Goal: Task Accomplishment & Management: Manage account settings

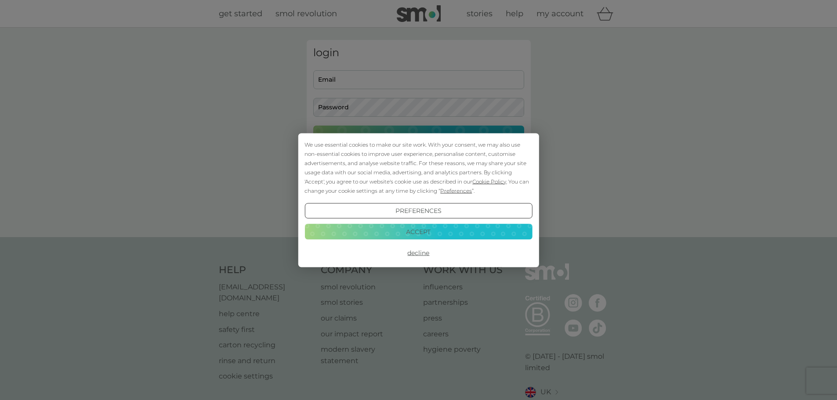
click at [411, 230] on button "Accept" at bounding box center [418, 232] width 228 height 16
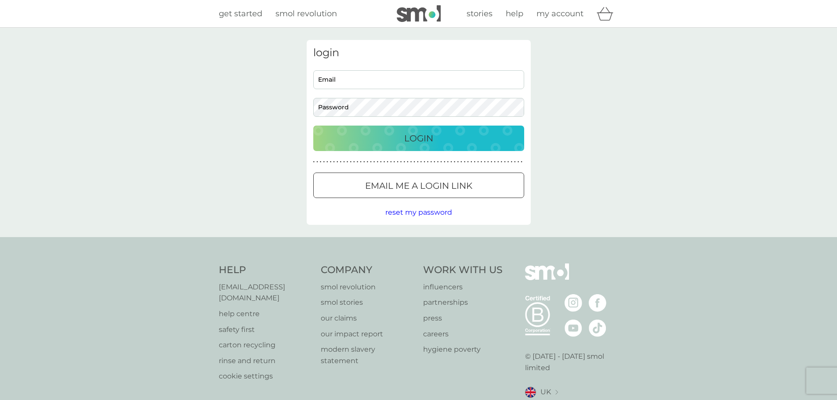
click at [401, 186] on p "Email me a login link" at bounding box center [418, 186] width 107 height 14
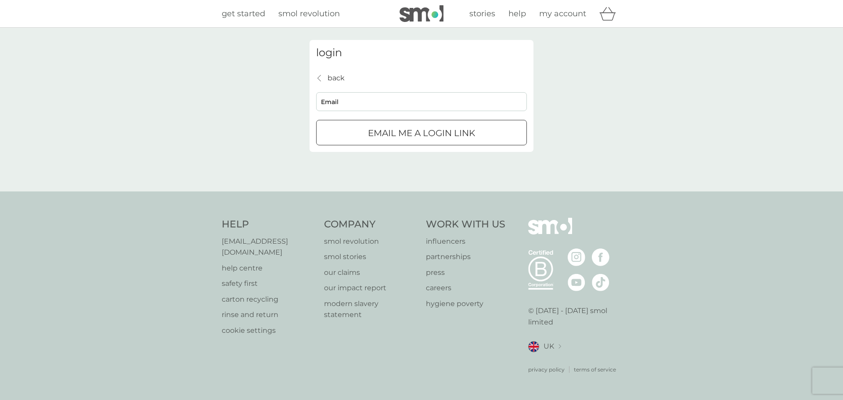
click at [359, 107] on input "Email" at bounding box center [421, 101] width 211 height 19
type input "[EMAIL_ADDRESS][DOMAIN_NAME]"
click at [367, 126] on button "Email me a login link" at bounding box center [421, 132] width 211 height 25
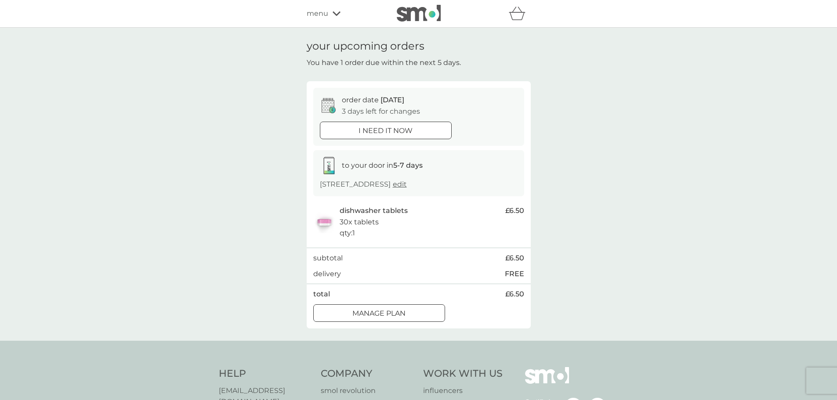
click at [378, 312] on div at bounding box center [379, 313] width 32 height 9
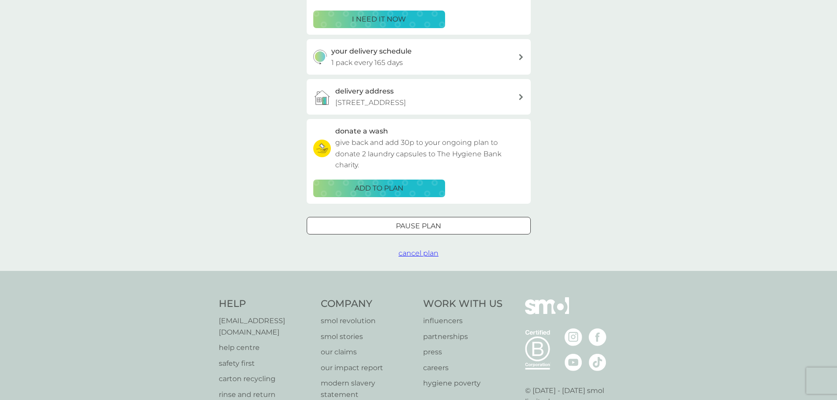
scroll to position [88, 0]
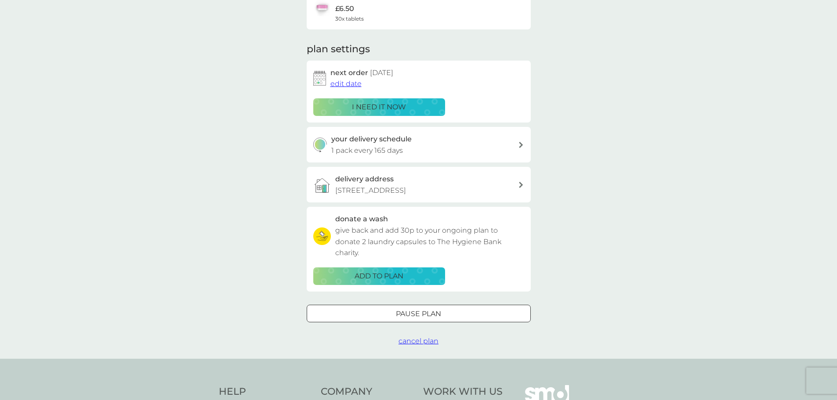
click at [430, 338] on span "cancel plan" at bounding box center [418, 341] width 40 height 8
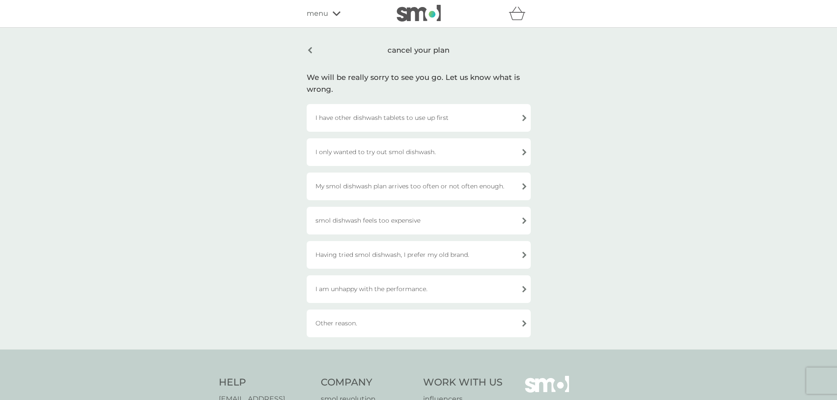
click at [357, 121] on div "I have other dishwash tablets to use up first" at bounding box center [419, 118] width 224 height 28
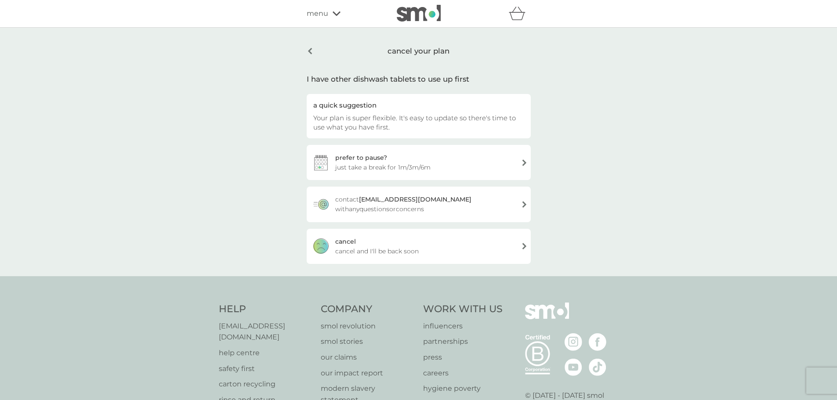
click at [370, 241] on div "cancel cancel and I'll be back soon" at bounding box center [419, 246] width 224 height 35
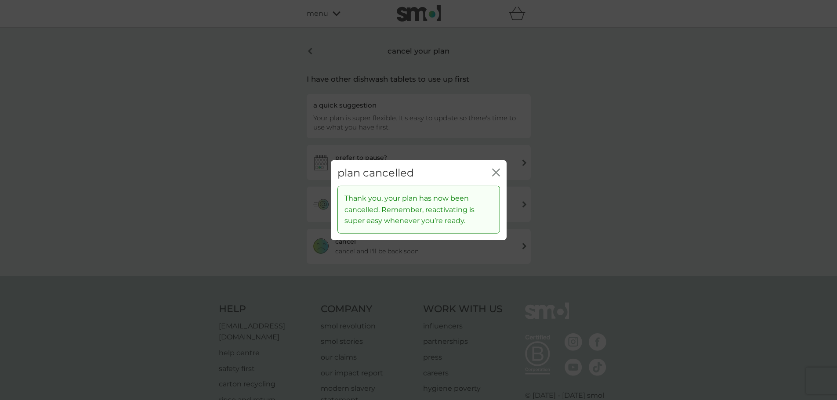
click at [492, 168] on icon "close" at bounding box center [496, 172] width 8 height 8
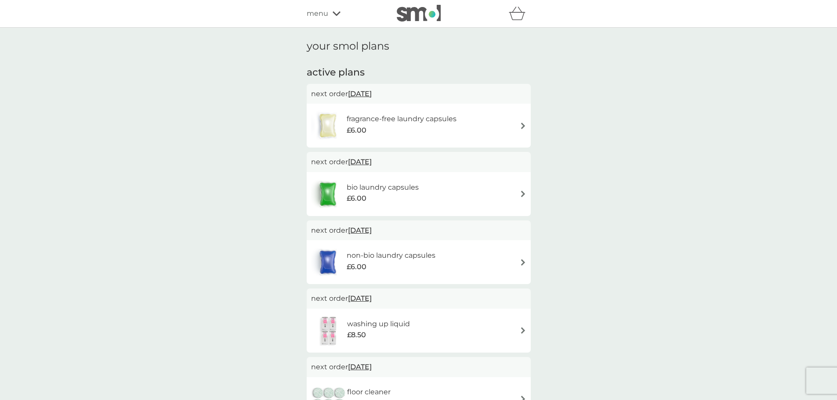
click at [441, 121] on h6 "fragrance-free laundry capsules" at bounding box center [402, 118] width 110 height 11
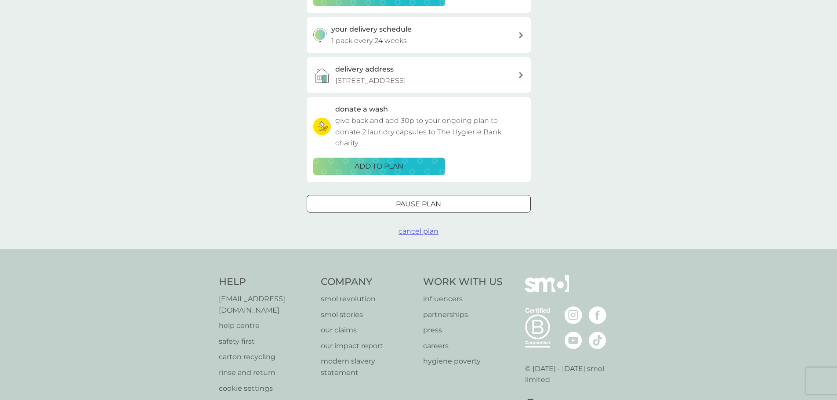
scroll to position [244, 0]
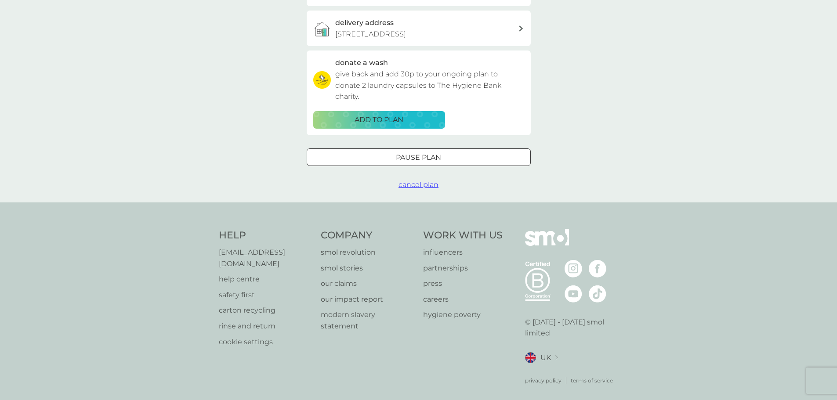
click at [417, 185] on span "cancel plan" at bounding box center [418, 185] width 40 height 8
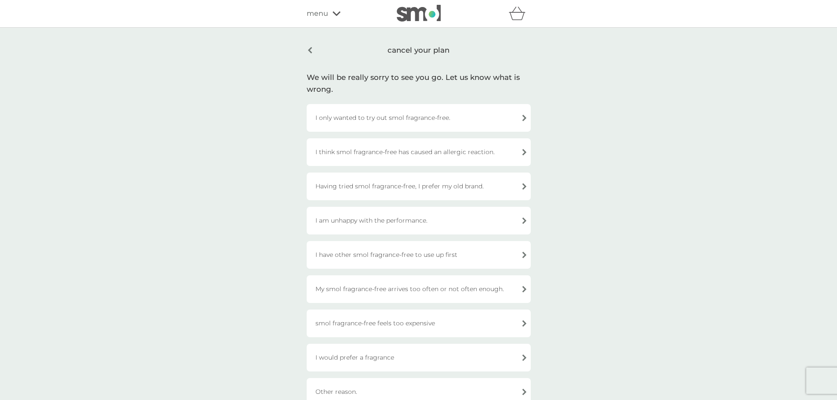
click at [403, 122] on div "I only wanted to try out smol fragrance-free." at bounding box center [419, 118] width 224 height 28
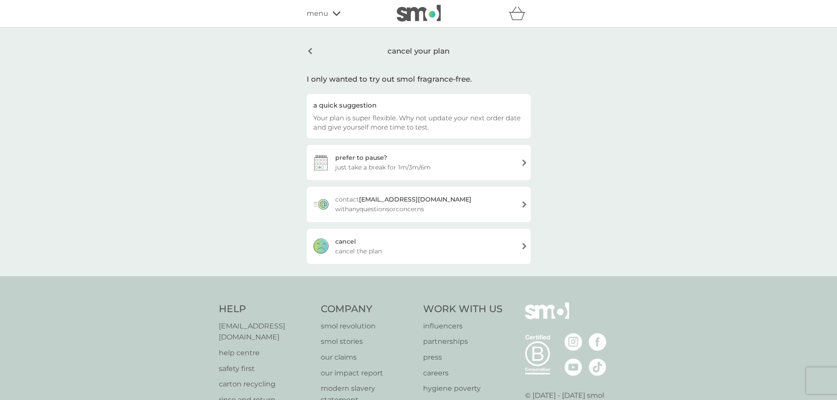
click at [422, 237] on div "cancel cancel the plan" at bounding box center [419, 246] width 224 height 35
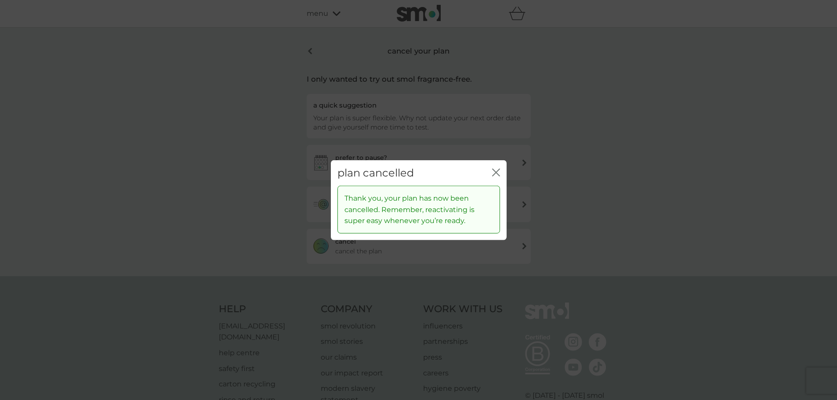
click at [493, 171] on icon "close" at bounding box center [496, 172] width 8 height 8
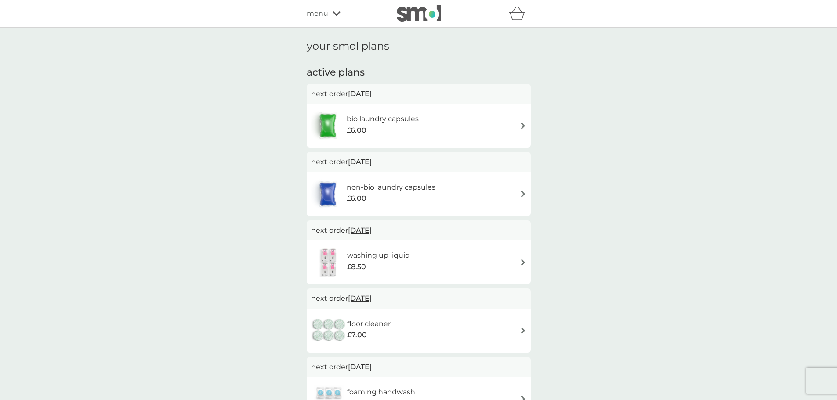
click at [417, 126] on div "£6.00" at bounding box center [383, 130] width 72 height 11
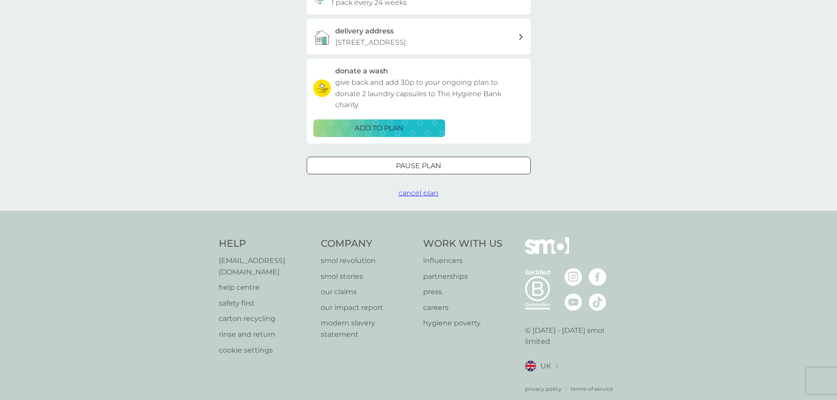
scroll to position [244, 0]
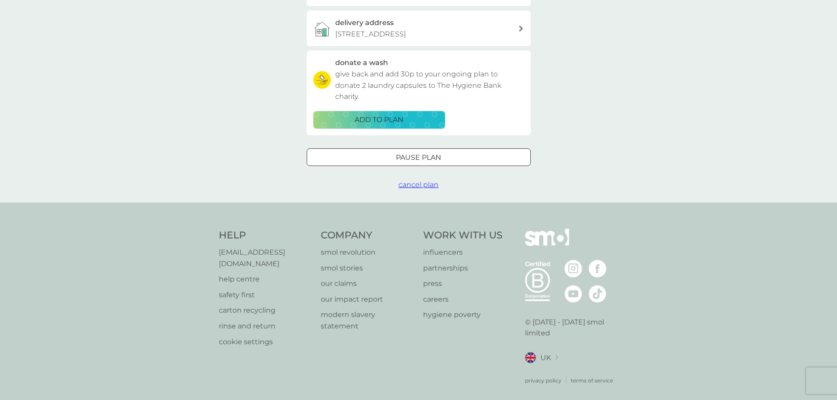
click at [411, 187] on span "cancel plan" at bounding box center [418, 185] width 40 height 8
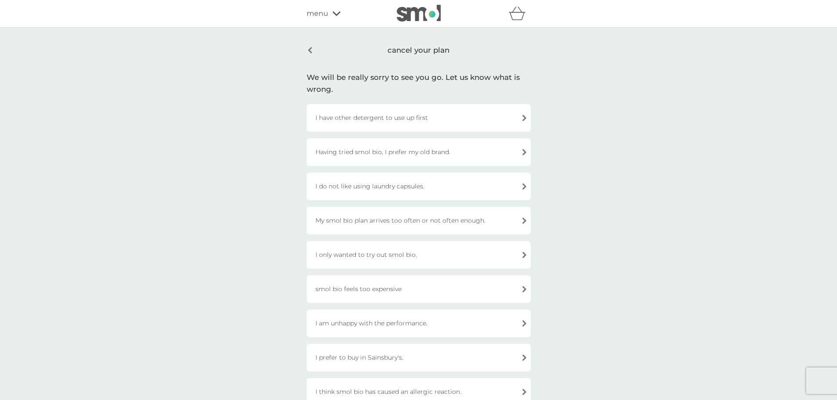
click at [398, 251] on div "I only wanted to try out smol bio." at bounding box center [419, 255] width 224 height 28
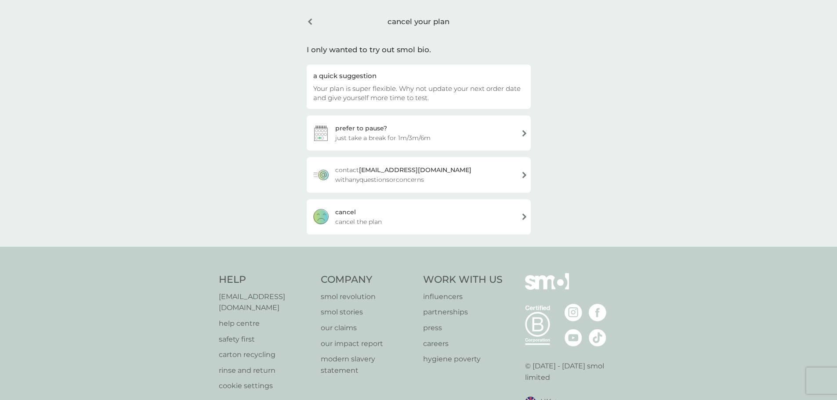
scroll to position [44, 0]
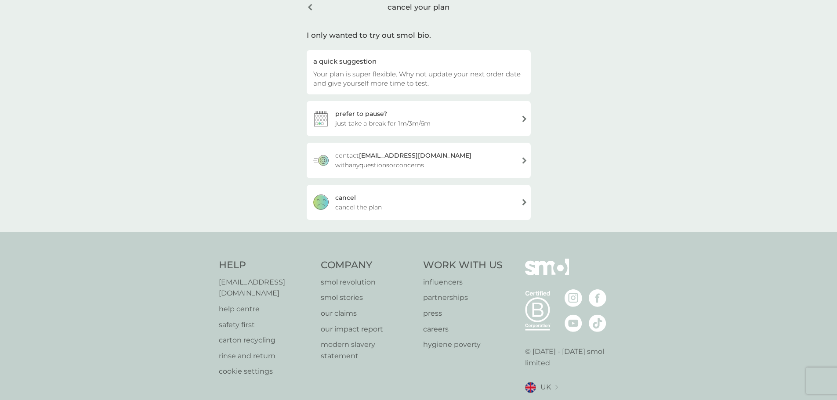
click at [477, 249] on div "Help help@smolproducts.com help centre safety first carton recycling rinse and …" at bounding box center [418, 336] width 837 height 209
click at [455, 215] on div "cancel cancel the plan" at bounding box center [419, 202] width 224 height 35
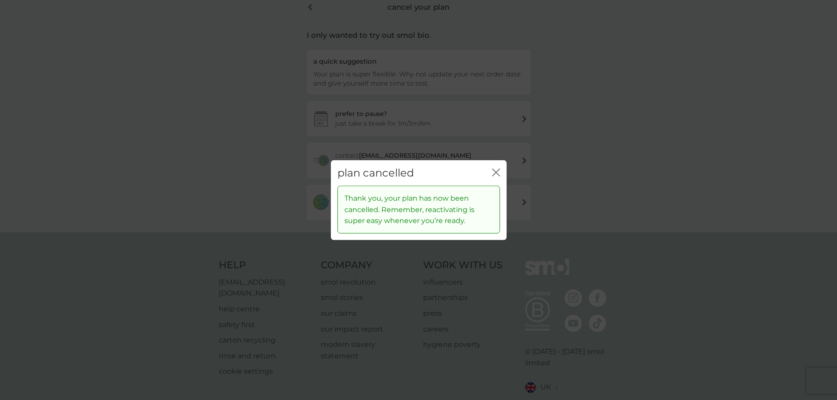
click at [486, 175] on div "plan cancelled close" at bounding box center [419, 173] width 176 height 26
click at [494, 173] on icon "close" at bounding box center [496, 172] width 8 height 8
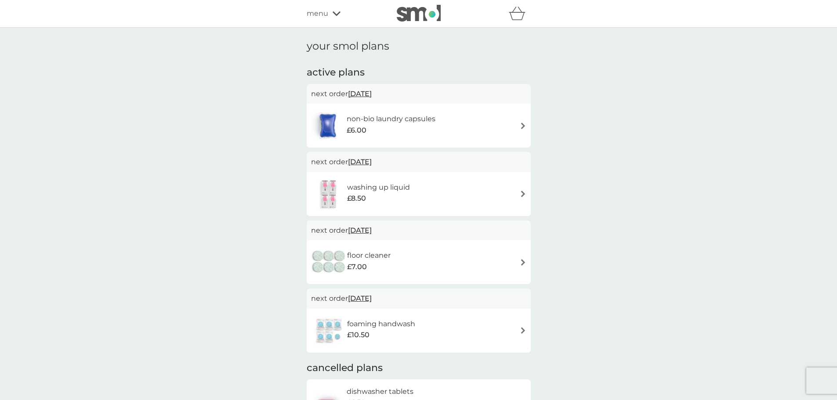
click at [459, 121] on div "non-bio laundry capsules £6.00" at bounding box center [418, 125] width 215 height 31
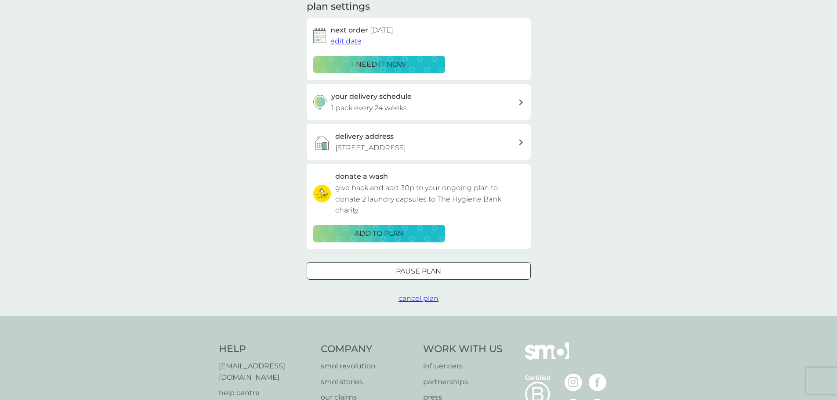
scroll to position [220, 0]
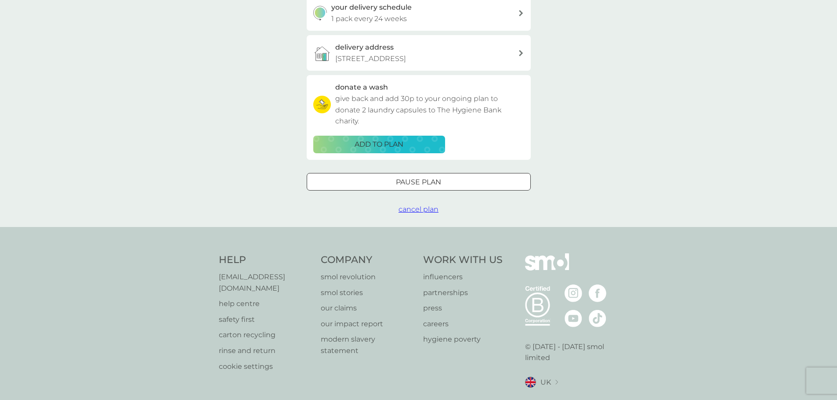
click at [415, 206] on span "cancel plan" at bounding box center [418, 209] width 40 height 8
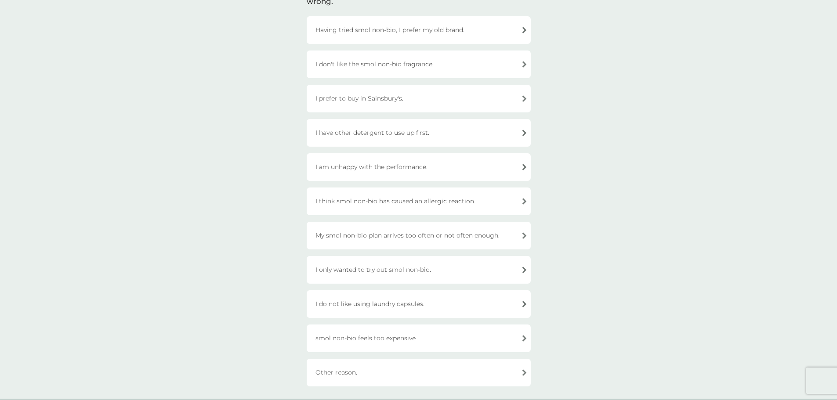
click at [466, 270] on div "I only wanted to try out smol non-bio." at bounding box center [419, 270] width 224 height 28
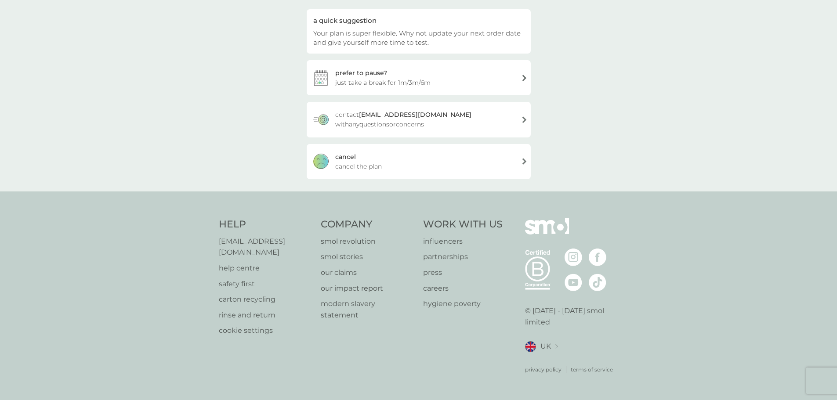
scroll to position [74, 0]
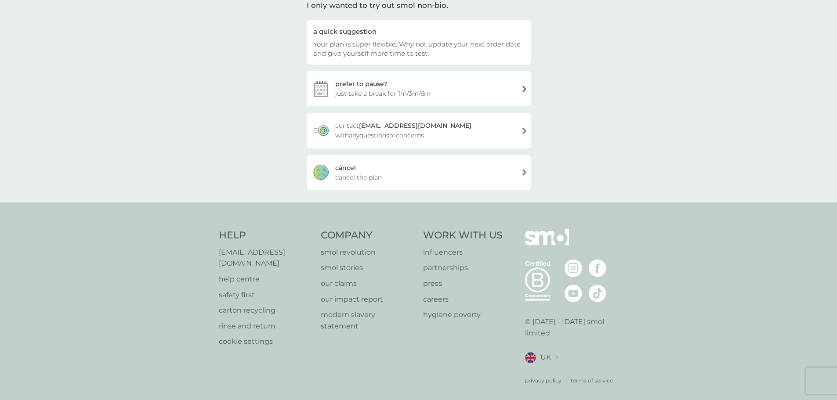
click at [402, 174] on div "cancel cancel the plan" at bounding box center [419, 172] width 224 height 35
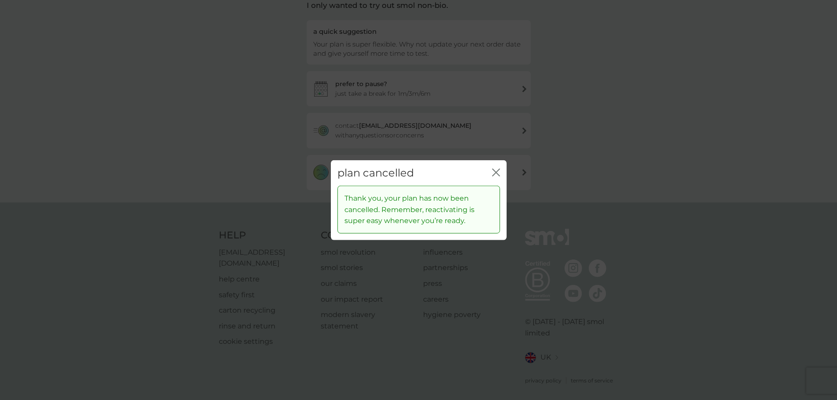
click at [499, 174] on icon "close" at bounding box center [496, 172] width 8 height 8
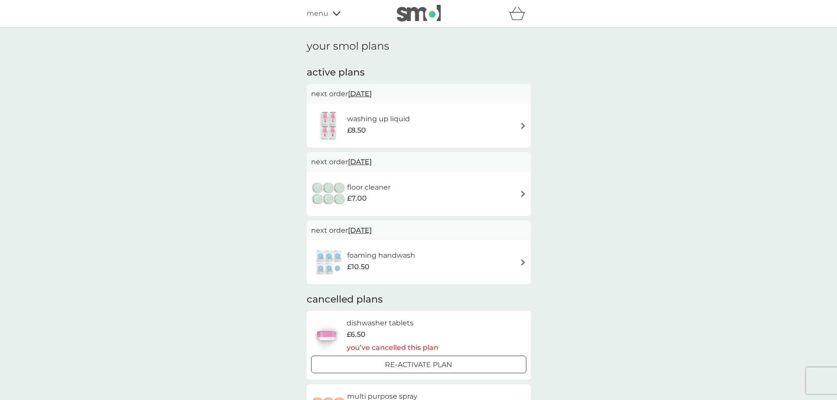
click at [423, 125] on div "washing up liquid £8.50" at bounding box center [418, 125] width 215 height 31
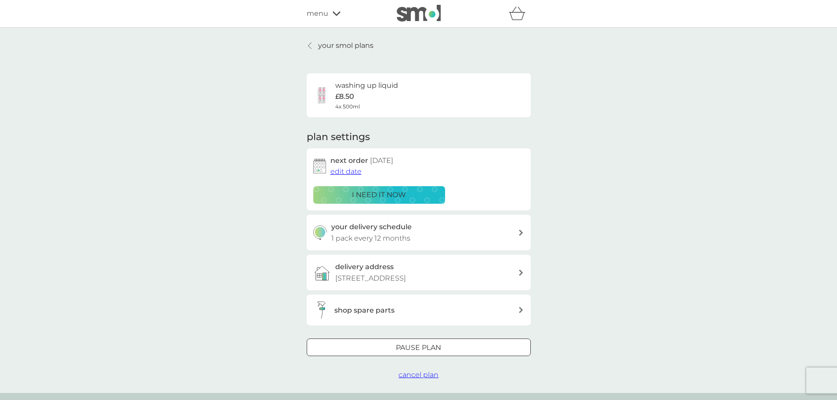
click at [423, 373] on span "cancel plan" at bounding box center [418, 375] width 40 height 8
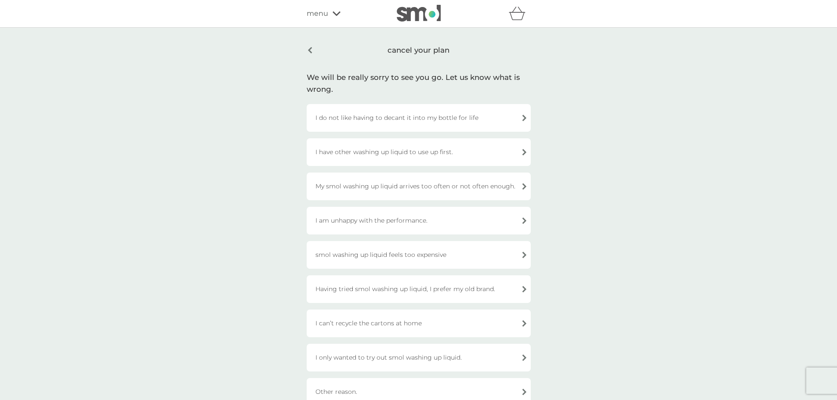
scroll to position [44, 0]
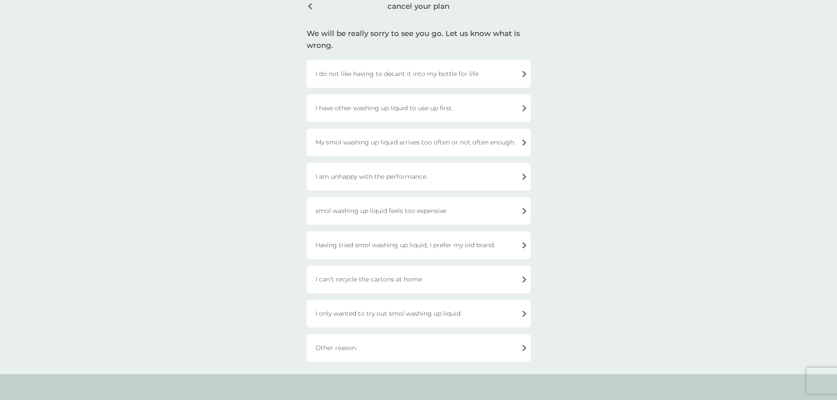
click at [354, 349] on div "Other reason." at bounding box center [419, 348] width 224 height 28
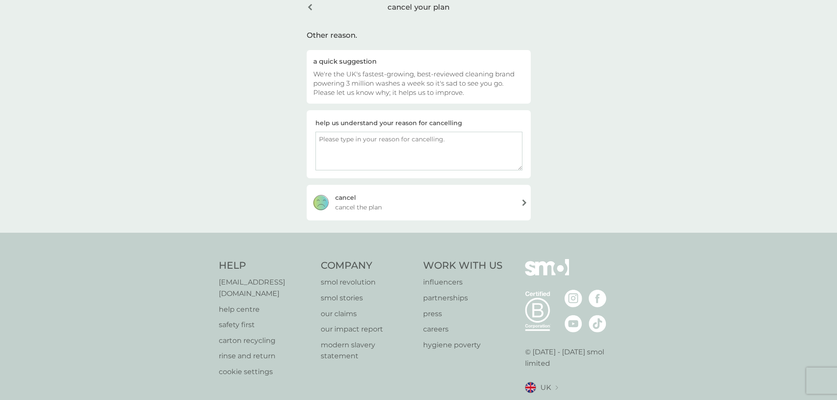
click at [380, 204] on span "cancel the plan" at bounding box center [358, 208] width 47 height 10
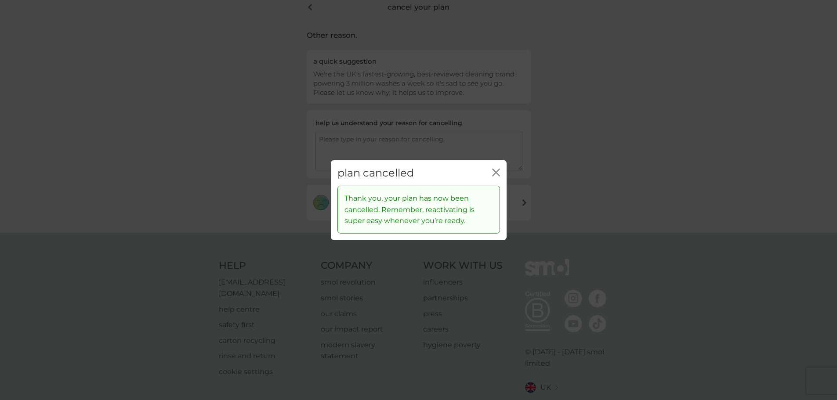
click at [499, 172] on icon "close" at bounding box center [496, 172] width 8 height 8
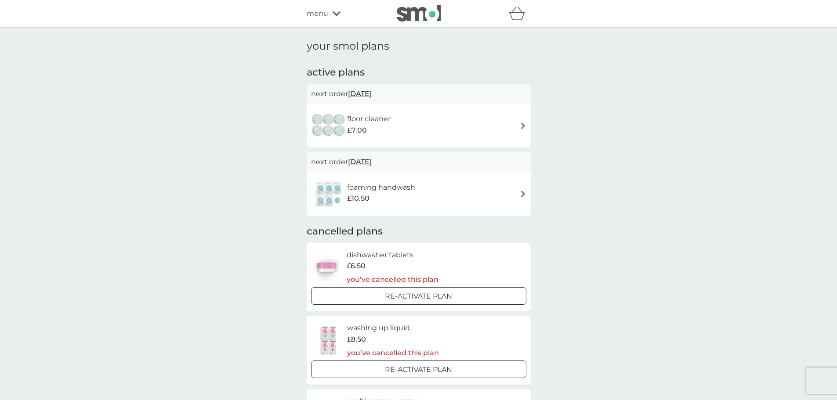
click at [445, 128] on div "floor cleaner £7.00" at bounding box center [418, 125] width 215 height 31
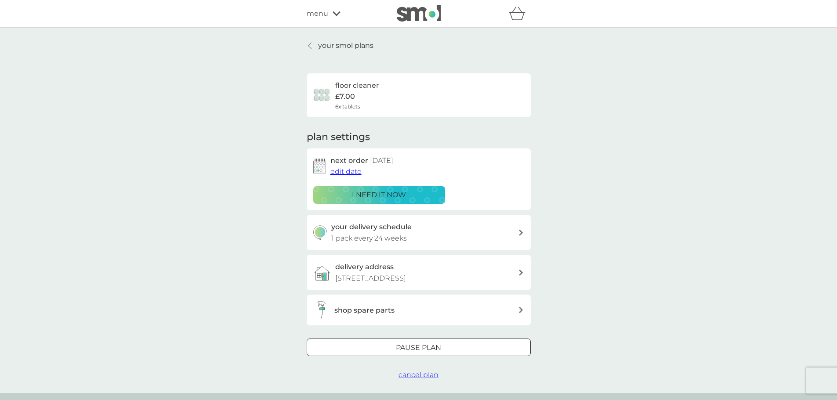
click at [419, 373] on span "cancel plan" at bounding box center [418, 375] width 40 height 8
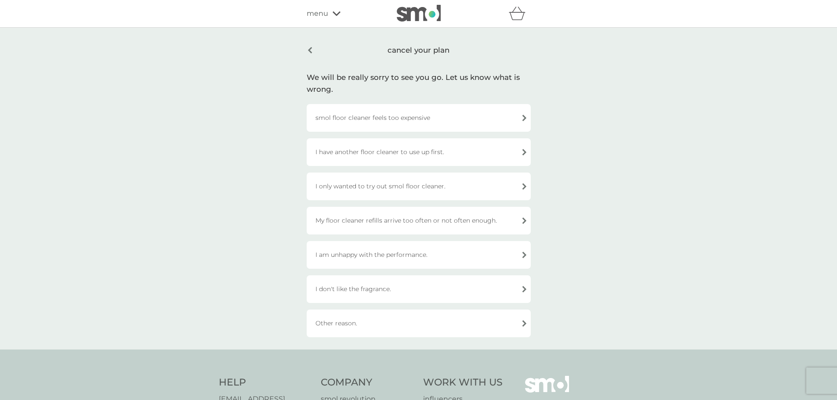
click at [332, 149] on div "I have another floor cleaner to use up first." at bounding box center [419, 152] width 224 height 28
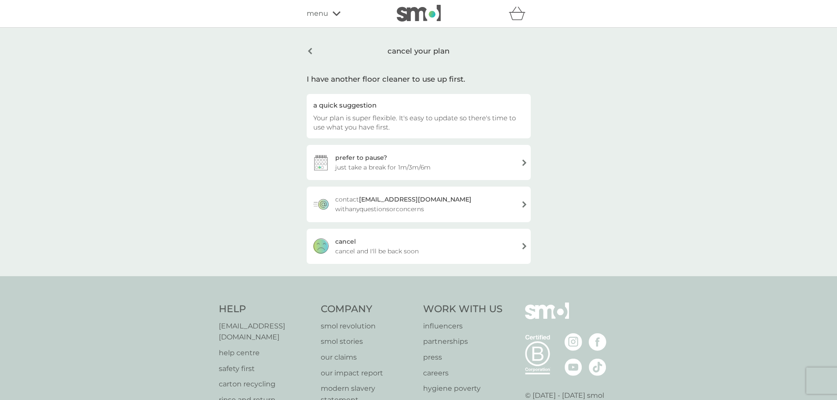
click at [398, 255] on span "cancel and I'll be back soon" at bounding box center [376, 251] width 83 height 10
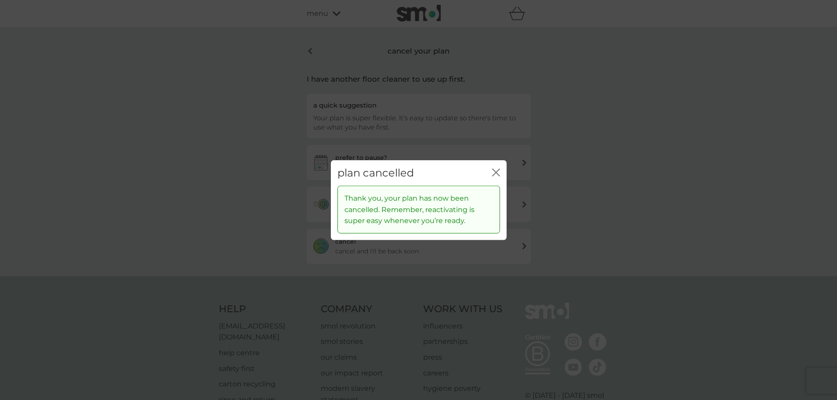
click at [493, 176] on button "close" at bounding box center [496, 172] width 8 height 9
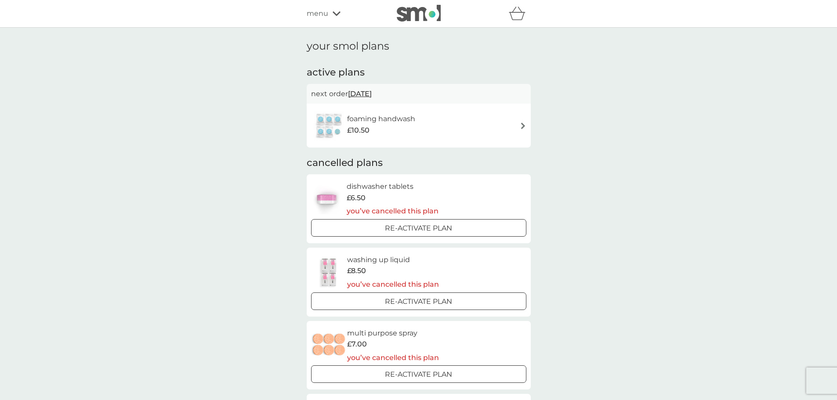
click at [445, 111] on div "foaming handwash £10.50" at bounding box center [418, 125] width 215 height 31
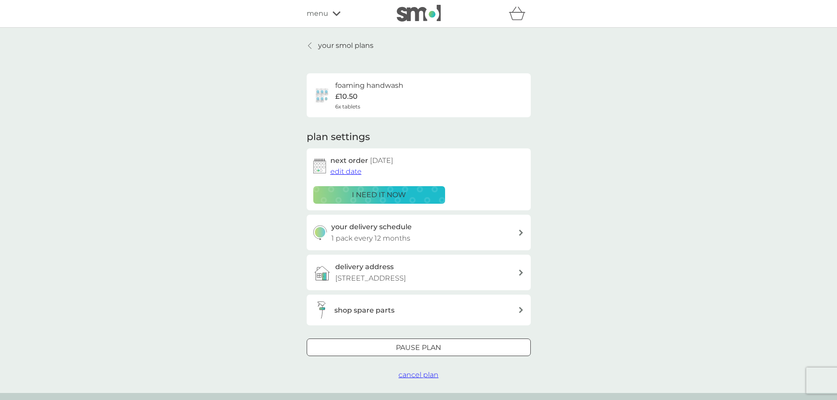
click at [428, 375] on span "cancel plan" at bounding box center [418, 375] width 40 height 8
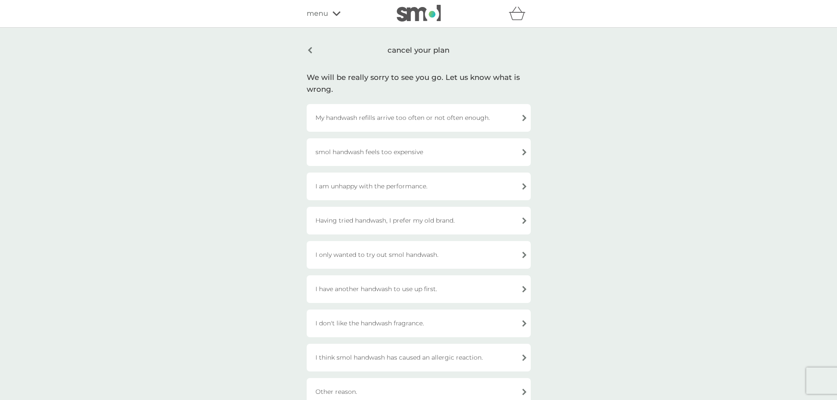
click at [464, 147] on div "smol handwash feels too expensive" at bounding box center [419, 152] width 224 height 28
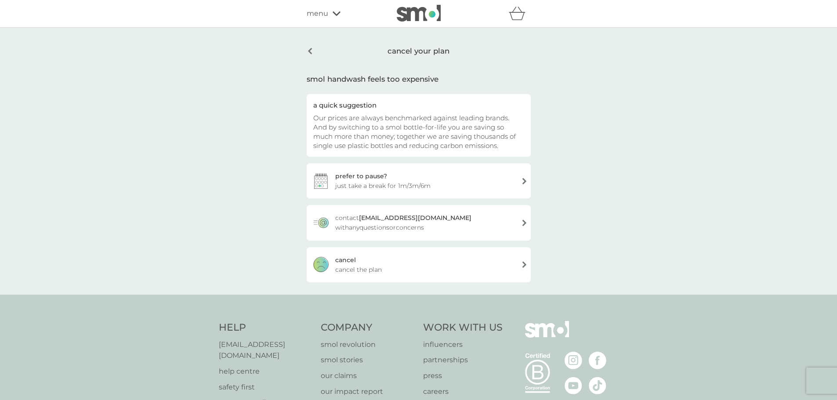
click at [430, 274] on div "cancel cancel the plan" at bounding box center [419, 264] width 224 height 35
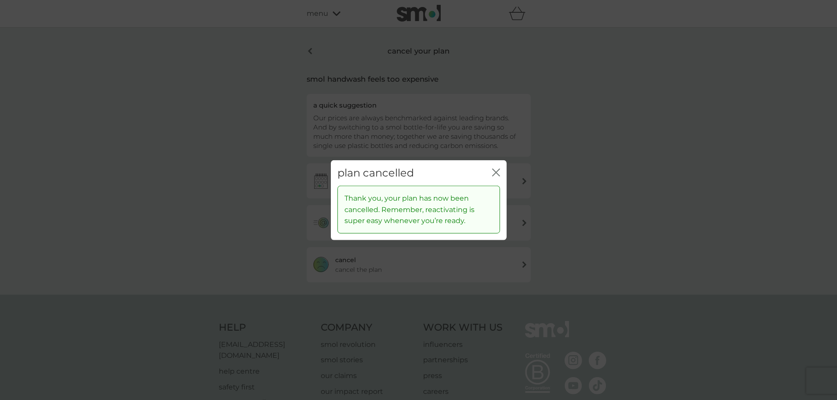
click at [492, 167] on div "close" at bounding box center [496, 172] width 8 height 13
click at [495, 170] on icon "close" at bounding box center [496, 172] width 8 height 8
